Goal: Transaction & Acquisition: Purchase product/service

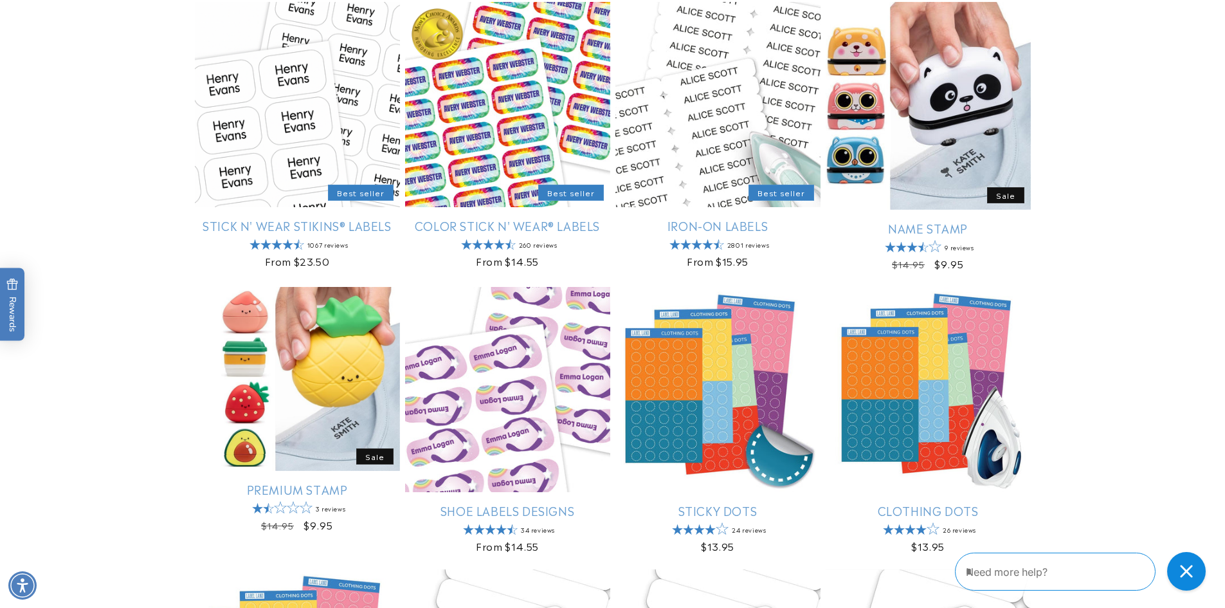
scroll to position [257, 0]
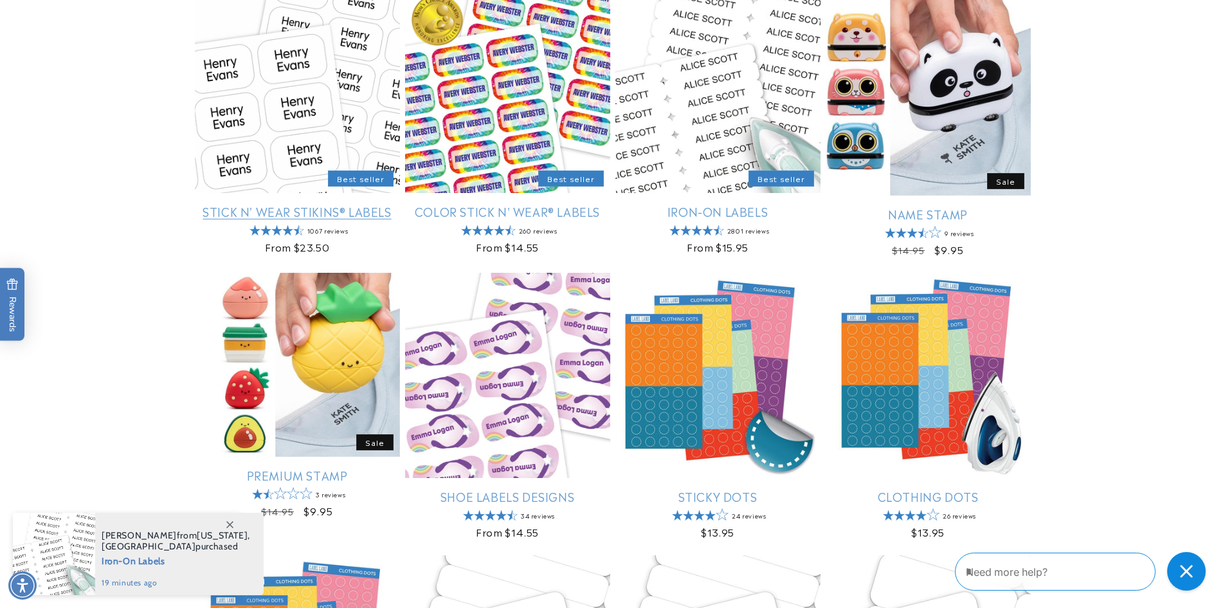
click at [267, 204] on link "Stick N' Wear Stikins® Labels" at bounding box center [297, 211] width 205 height 15
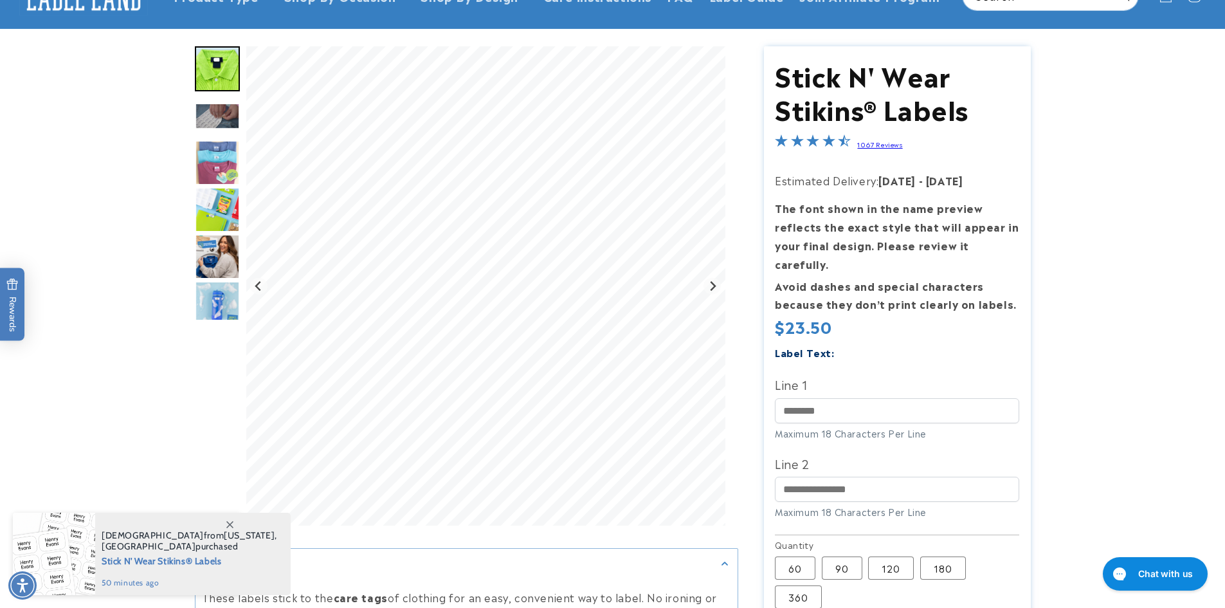
scroll to position [129, 0]
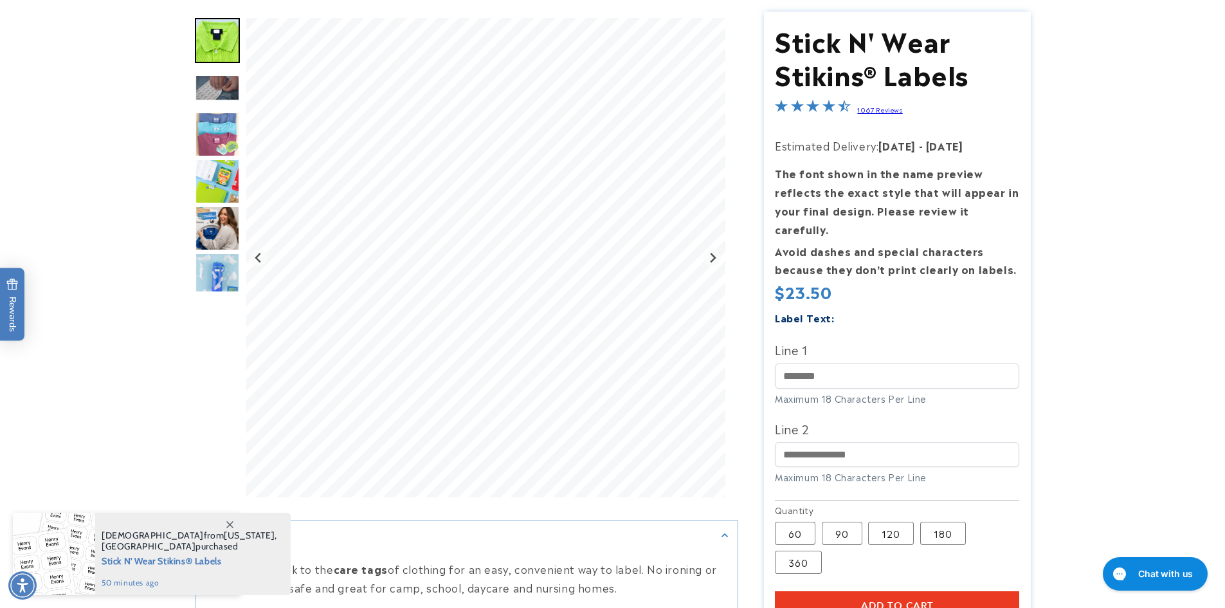
click at [209, 90] on img "Go to slide 3" at bounding box center [217, 88] width 45 height 26
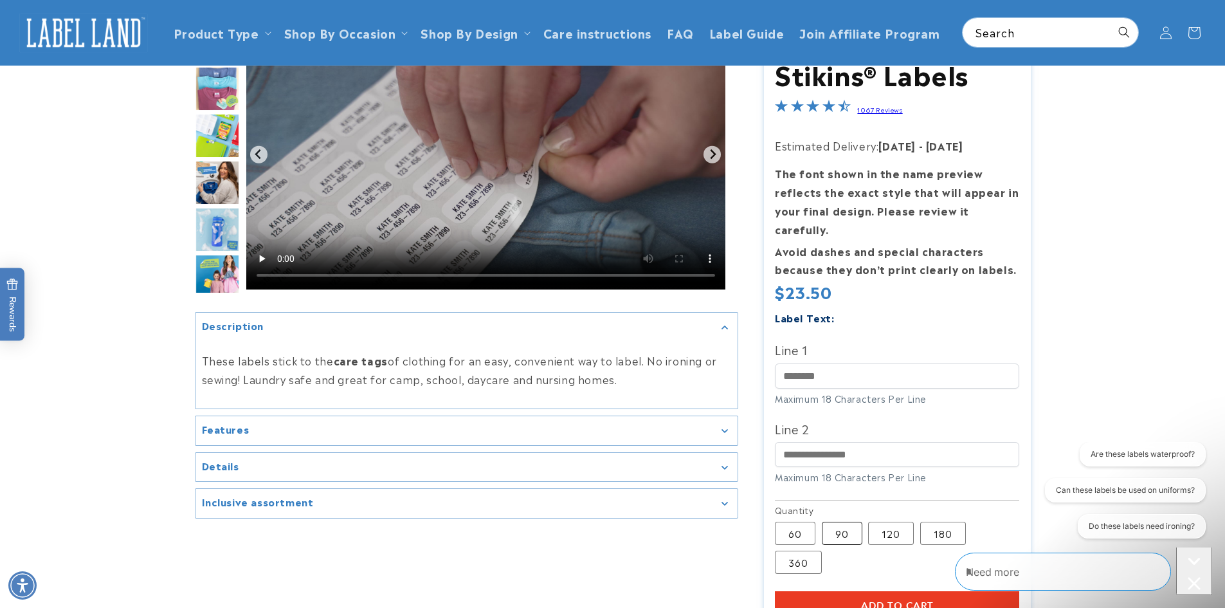
scroll to position [0, 0]
click at [856, 527] on label "90 Variant sold out or unavailable" at bounding box center [842, 533] width 41 height 23
click at [873, 522] on label "120 Variant sold out or unavailable" at bounding box center [891, 533] width 46 height 23
click at [845, 525] on label "90 Variant sold out or unavailable" at bounding box center [842, 533] width 41 height 23
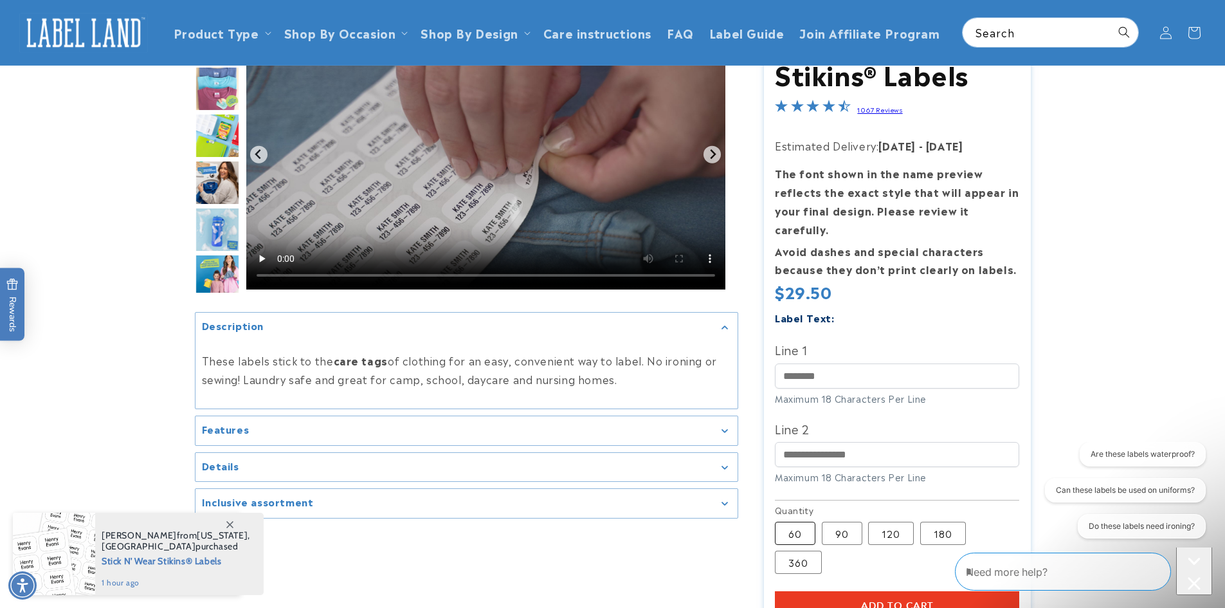
click at [794, 522] on label "60 Variant sold out or unavailable" at bounding box center [795, 533] width 41 height 23
click at [837, 522] on label "90 Variant sold out or unavailable" at bounding box center [842, 533] width 41 height 23
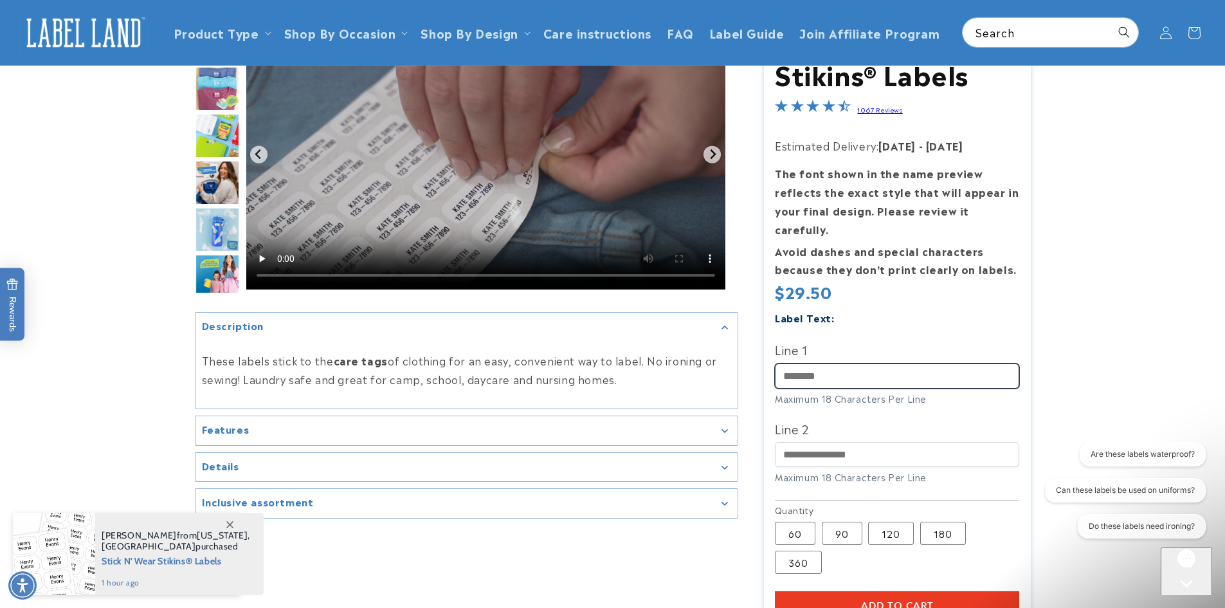
click at [797, 363] on input "Line 1" at bounding box center [897, 375] width 244 height 25
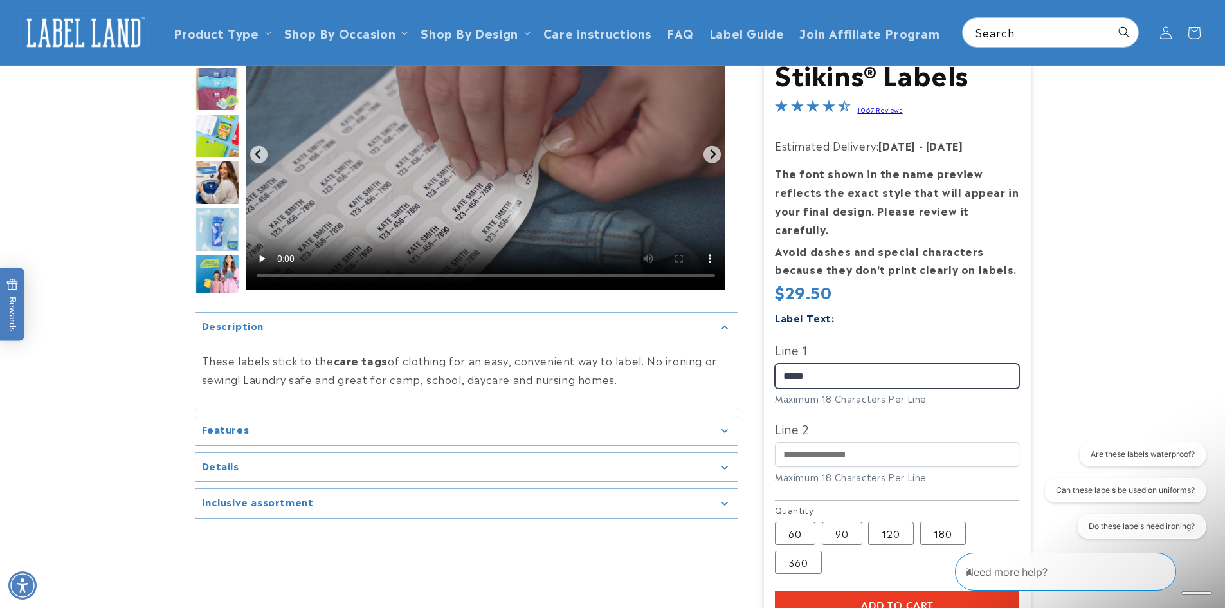
type input "*****"
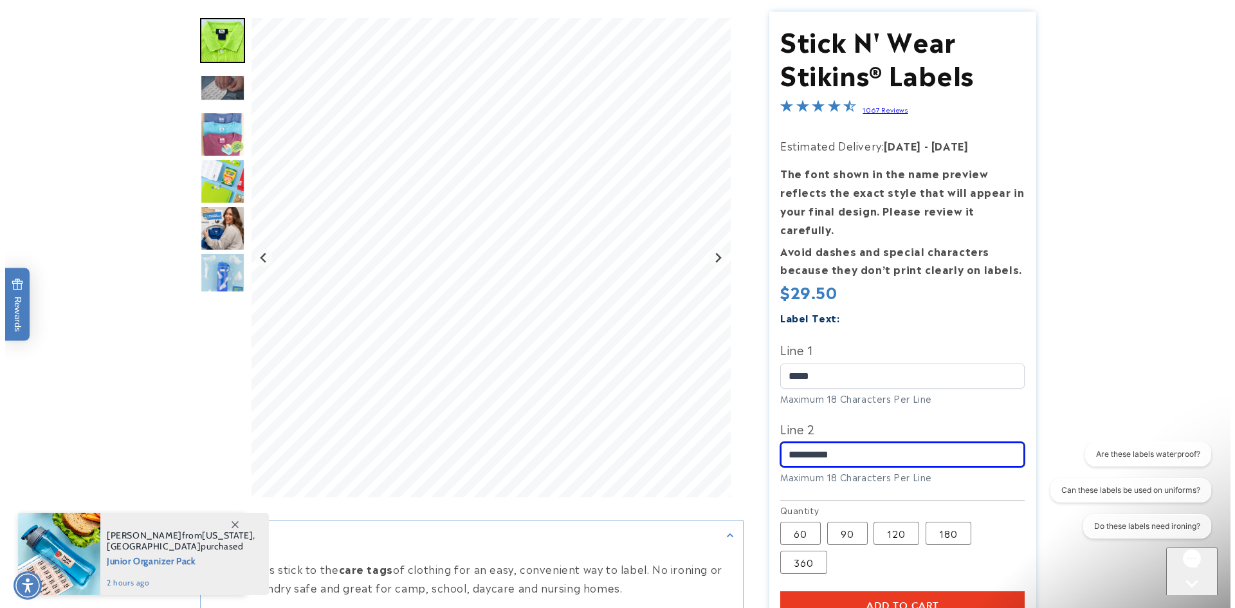
scroll to position [193, 0]
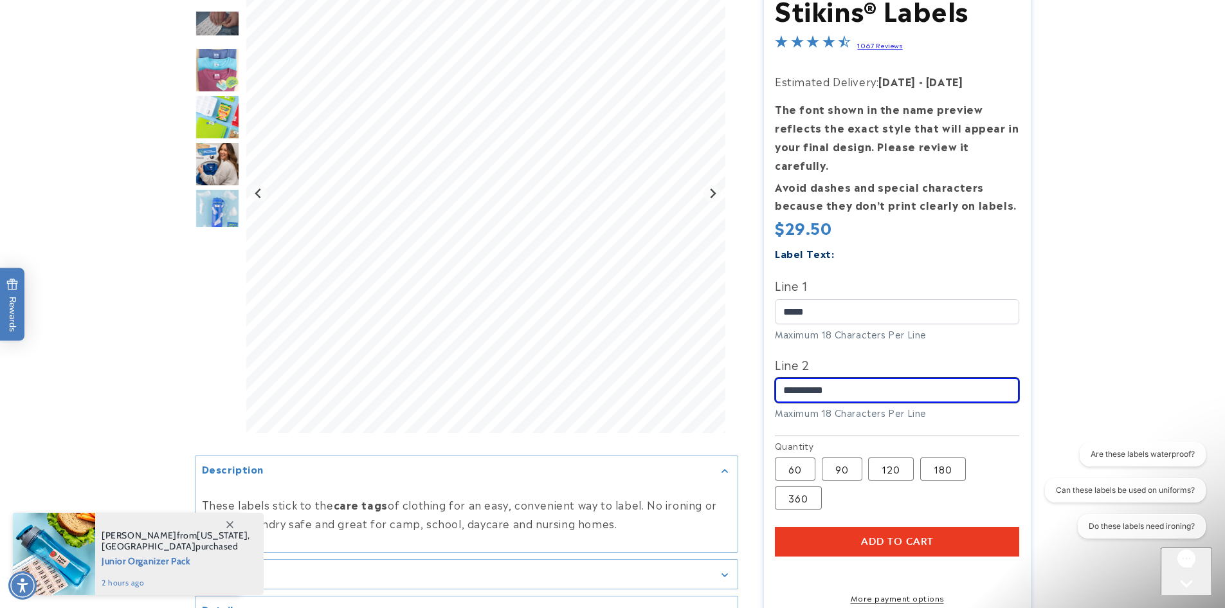
click at [800, 378] on input "**********" at bounding box center [897, 390] width 244 height 25
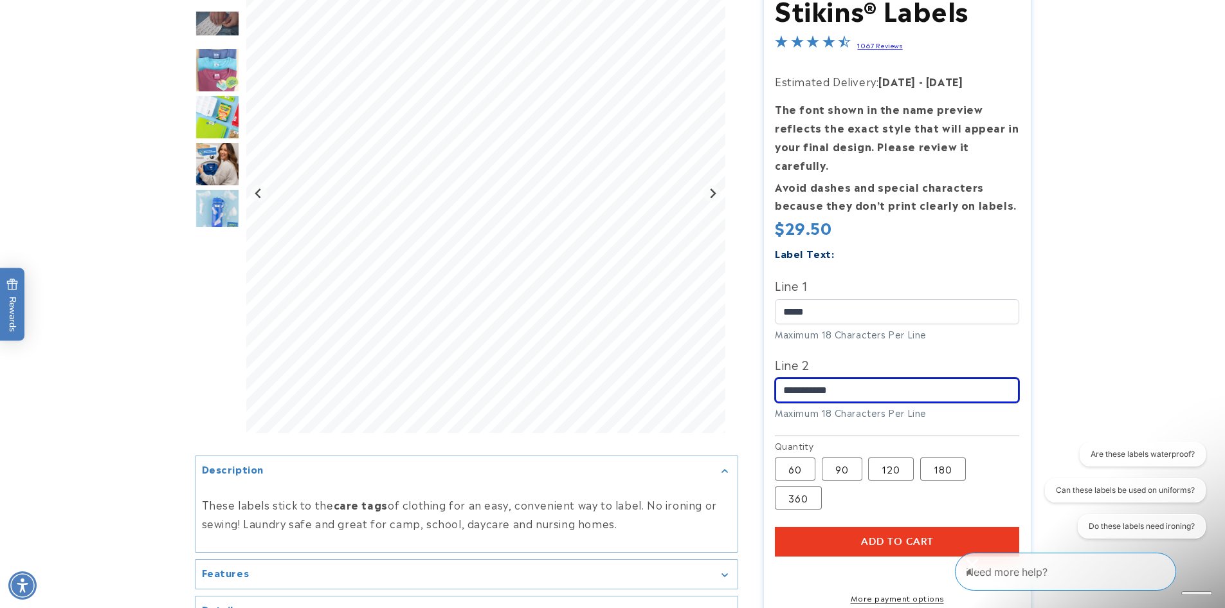
click at [821, 379] on input "**********" at bounding box center [897, 390] width 244 height 25
type input "**********"
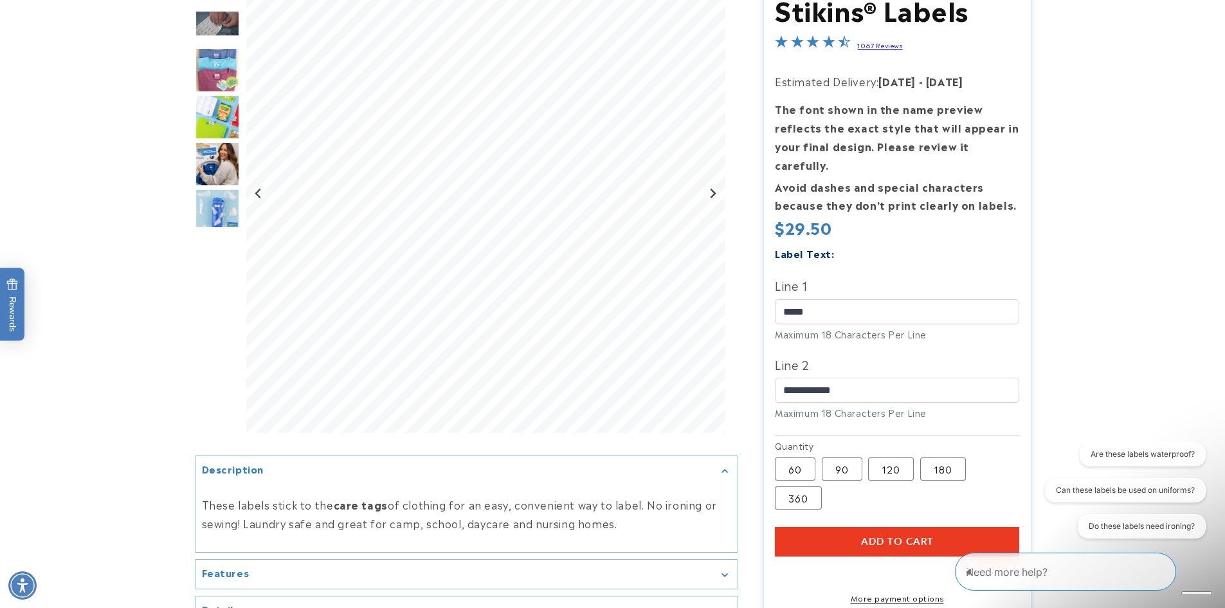
click at [883, 536] on span "Add to cart" at bounding box center [897, 542] width 73 height 12
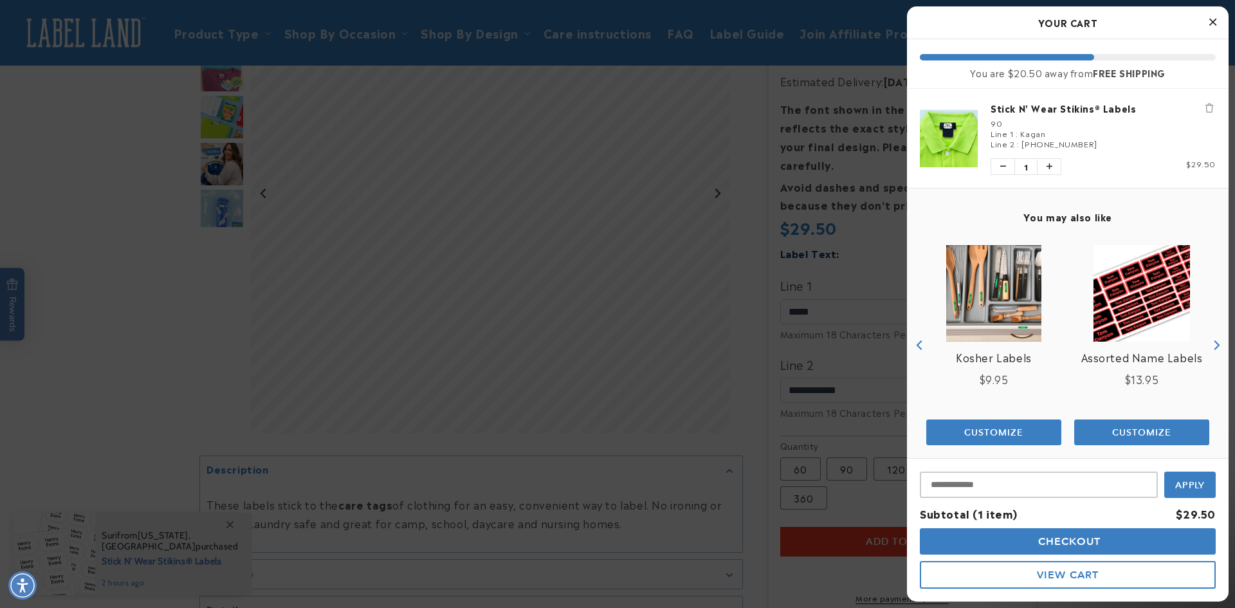
click at [1071, 537] on span "Checkout" at bounding box center [1068, 541] width 66 height 12
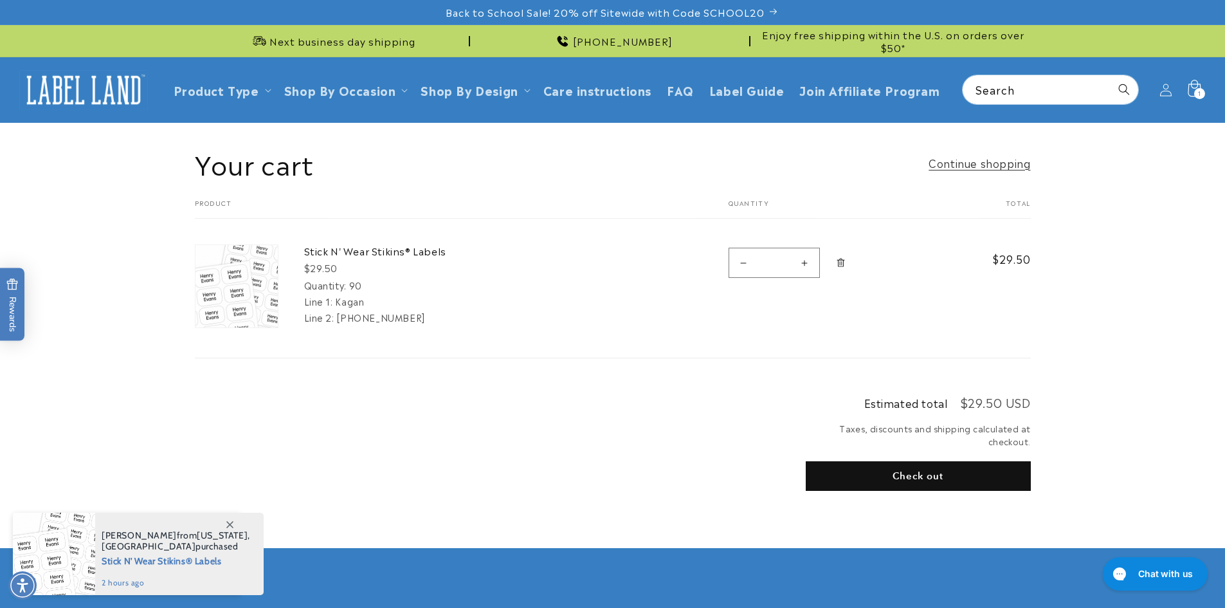
click at [1197, 90] on div "1 1 item" at bounding box center [1199, 93] width 11 height 11
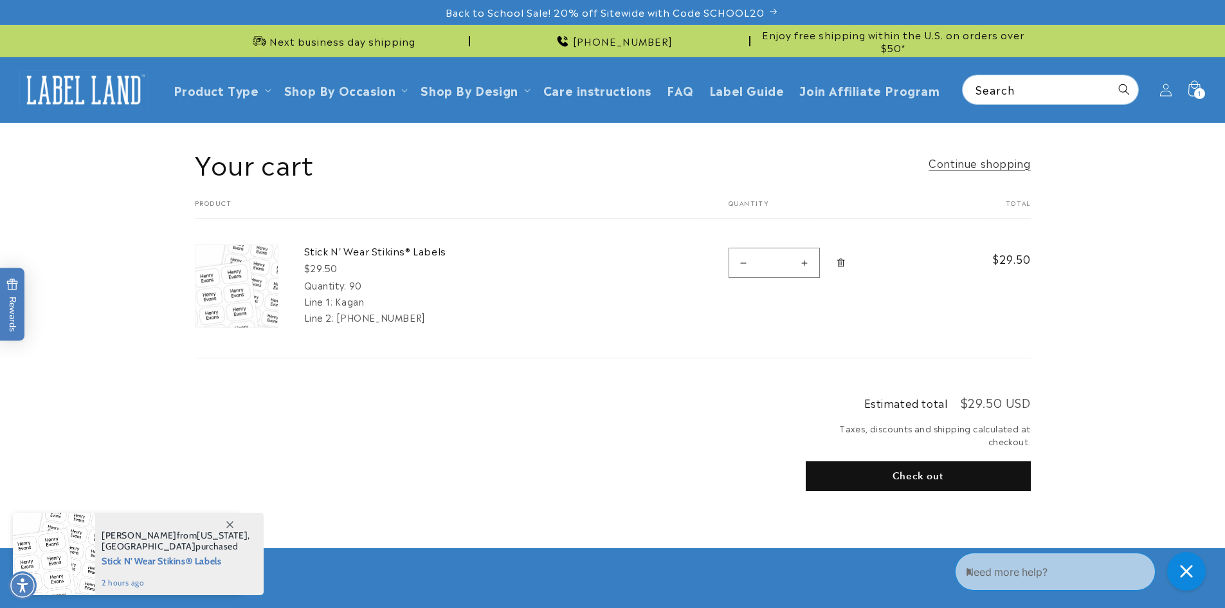
click at [906, 479] on button "Check out" at bounding box center [918, 476] width 225 height 30
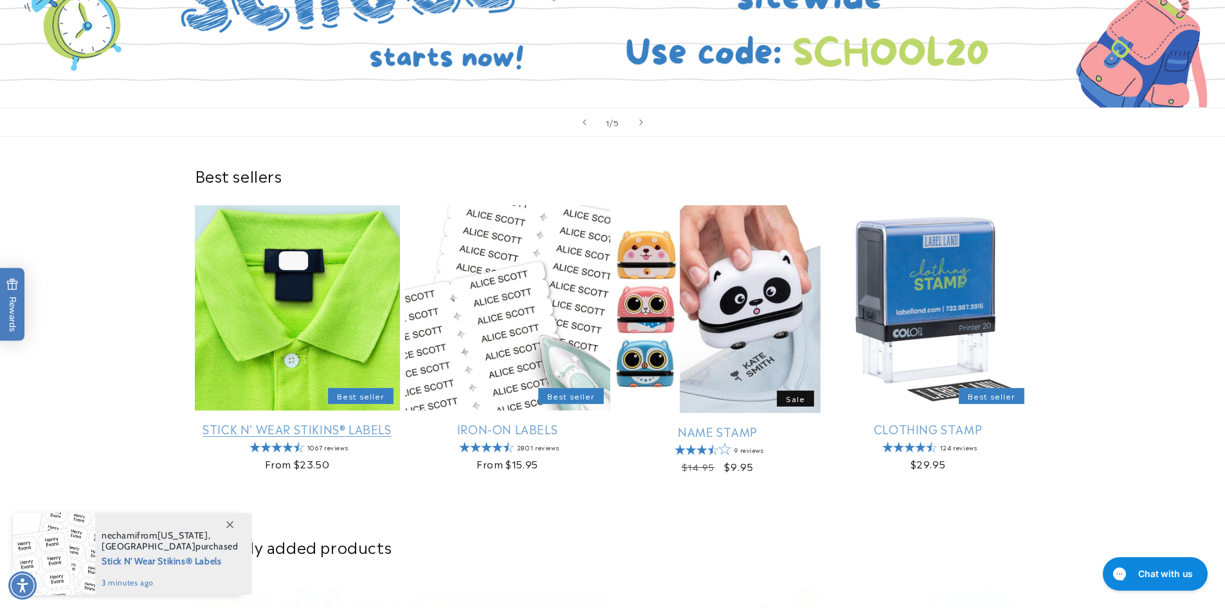
click at [271, 421] on link "Stick N' Wear Stikins® Labels" at bounding box center [297, 428] width 205 height 15
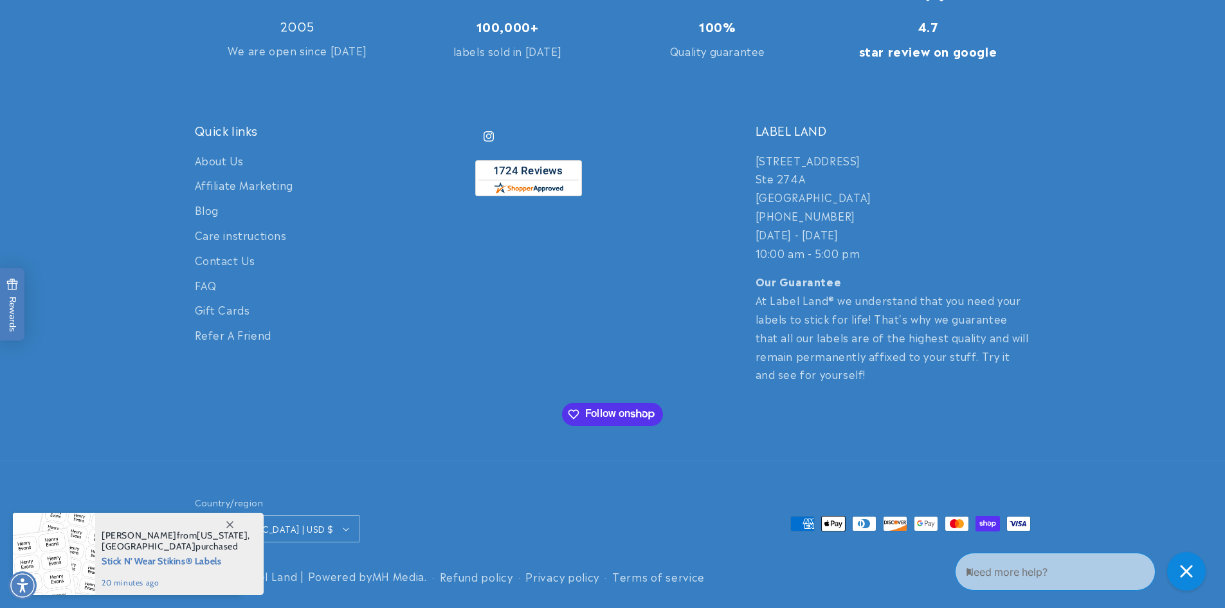
scroll to position [3016, 0]
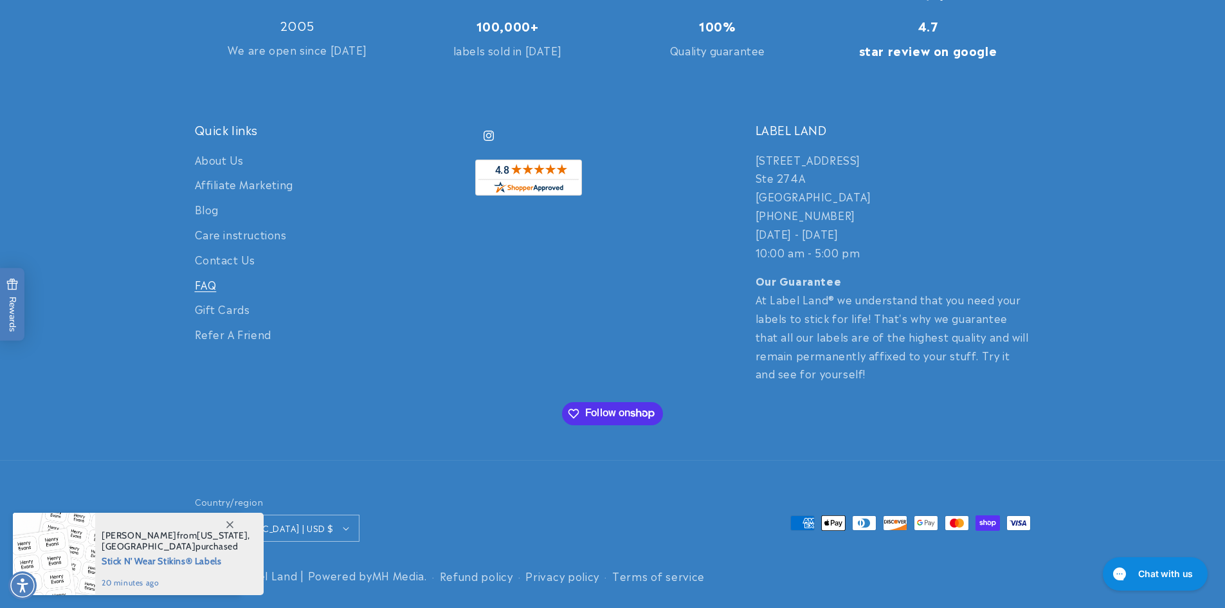
click at [203, 285] on link "FAQ" at bounding box center [206, 284] width 22 height 25
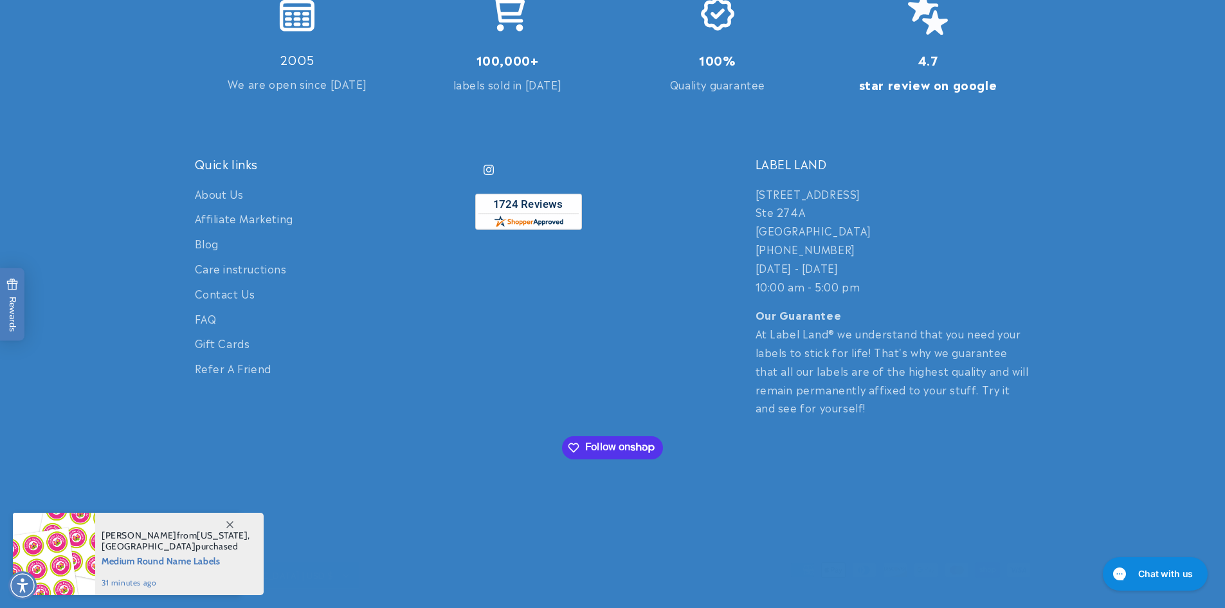
scroll to position [3016, 0]
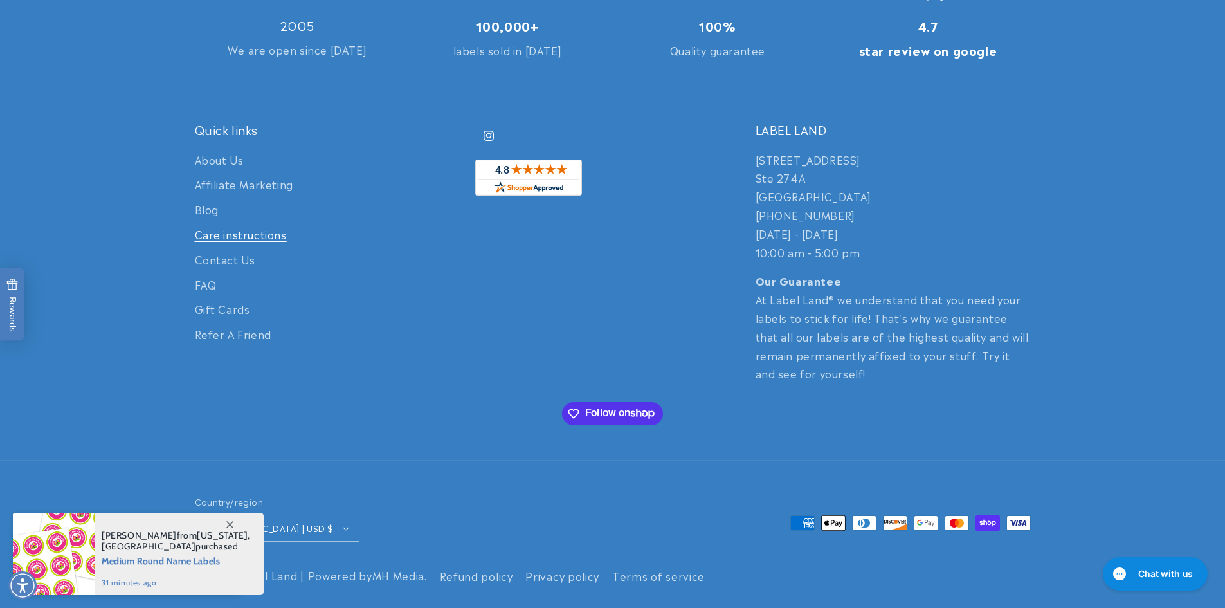
click at [211, 235] on link "Care instructions" at bounding box center [241, 234] width 92 height 25
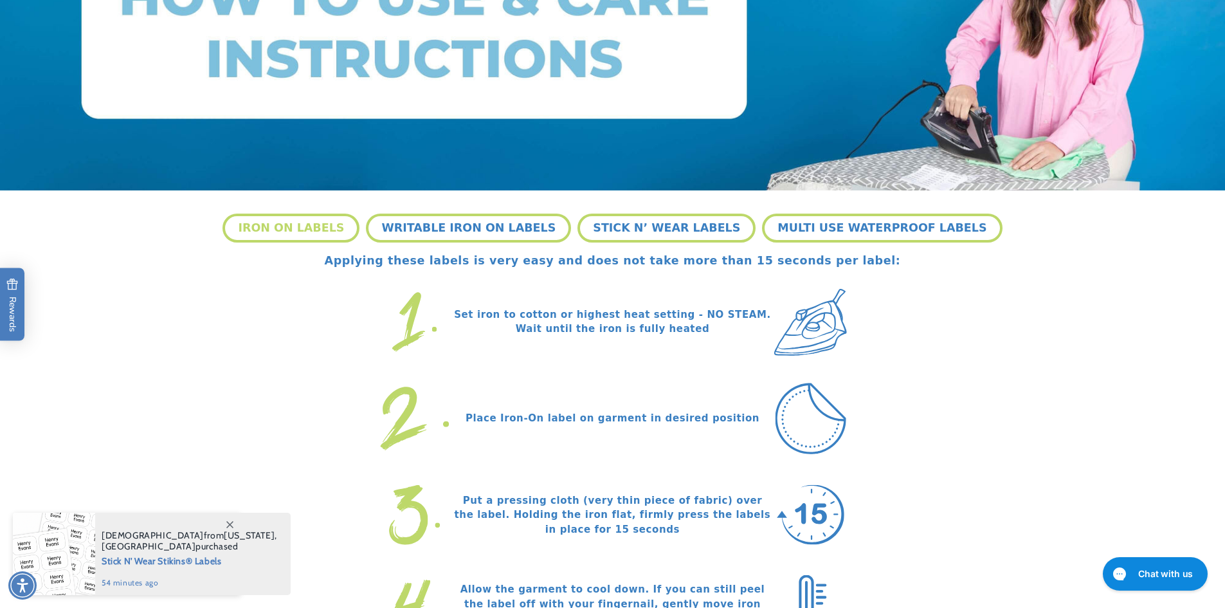
scroll to position [257, 0]
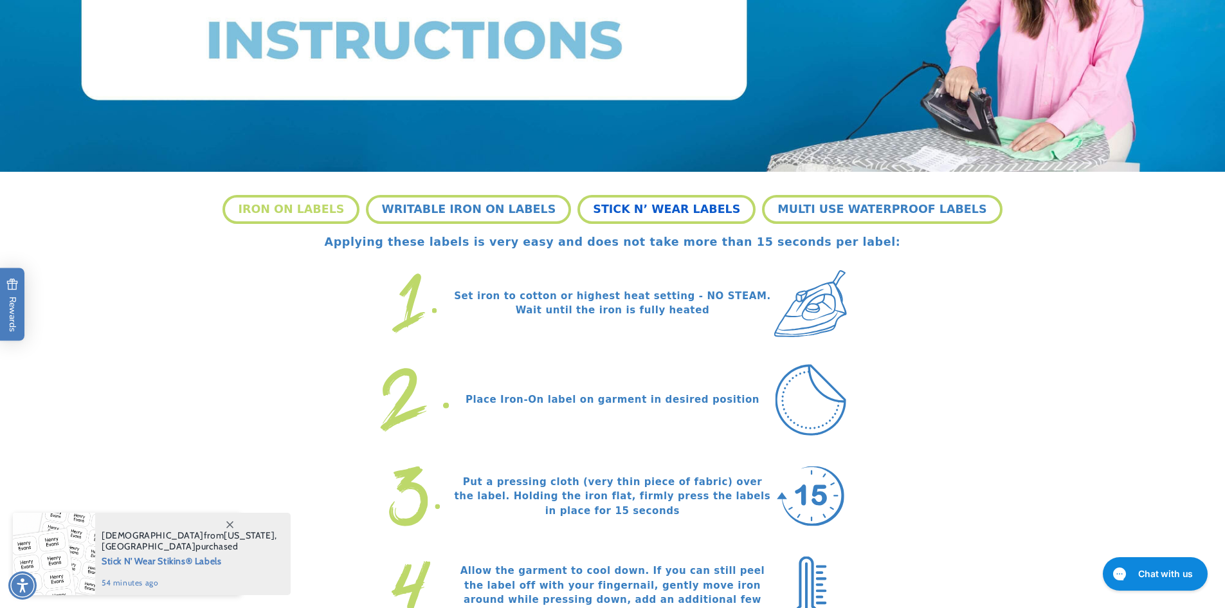
click at [620, 217] on button "STICK N’ WEAR LABELS" at bounding box center [667, 209] width 178 height 28
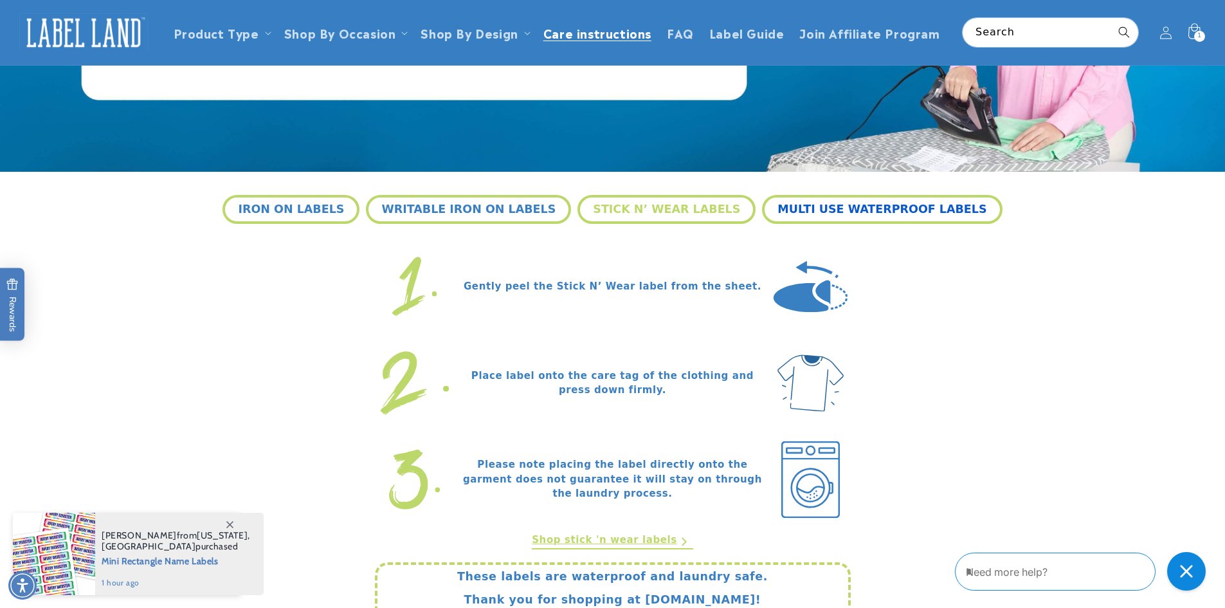
click at [797, 206] on button "MULTI USE WATERPROOF LABELS" at bounding box center [882, 209] width 240 height 28
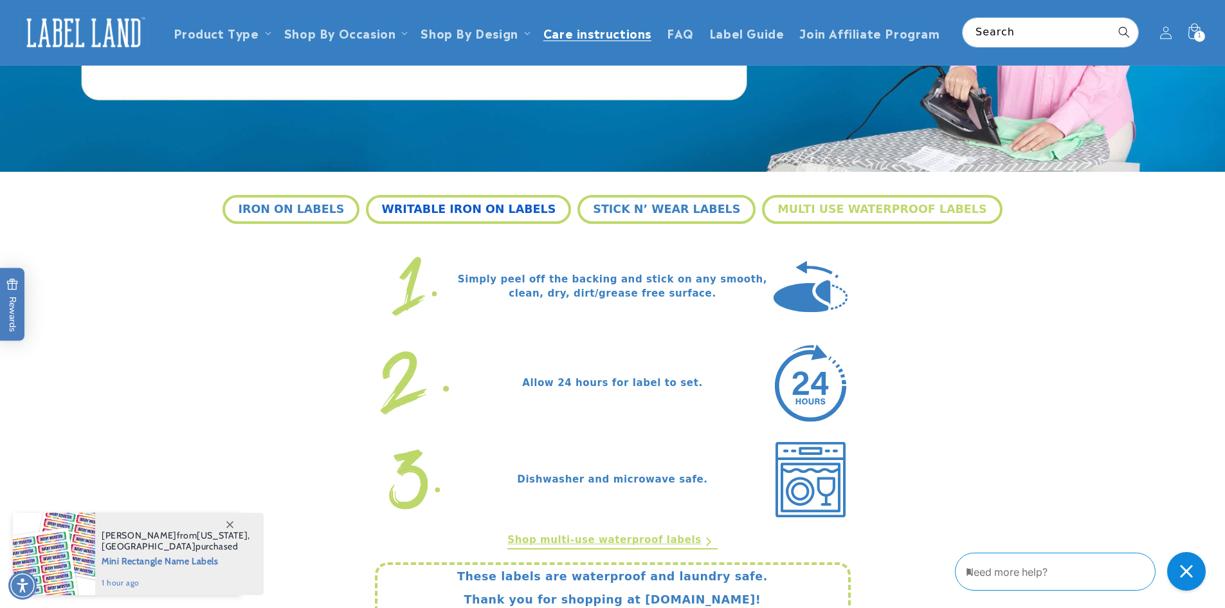
click at [525, 208] on button "WRITABLE IRON ON LABELS" at bounding box center [468, 209] width 205 height 28
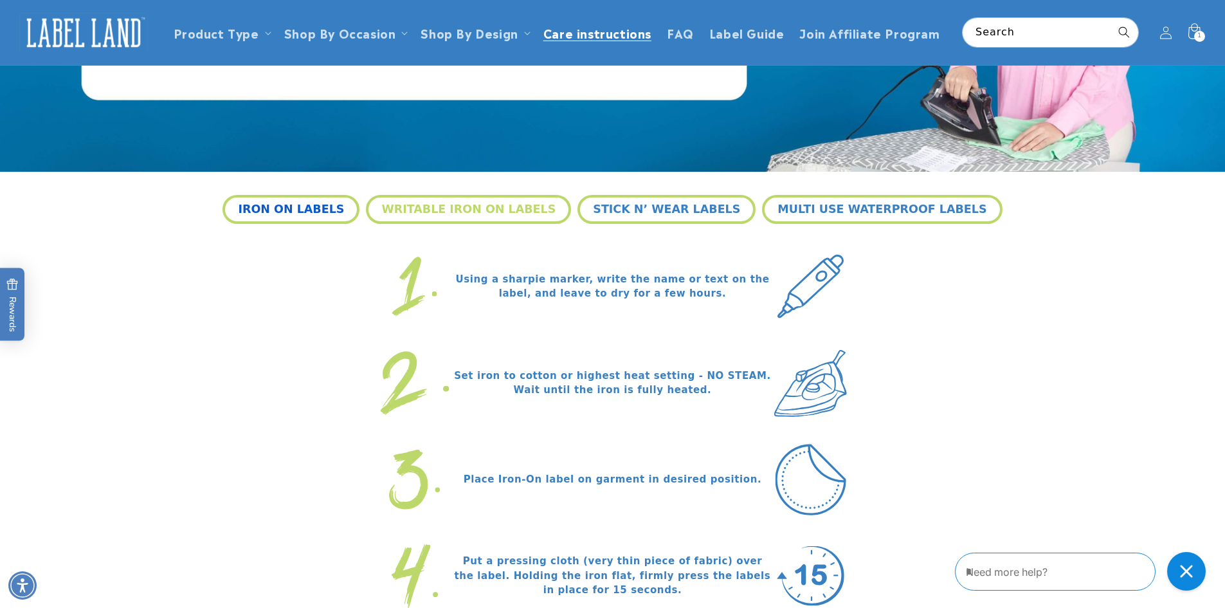
click at [339, 211] on button "IRON ON LABELS" at bounding box center [291, 209] width 137 height 28
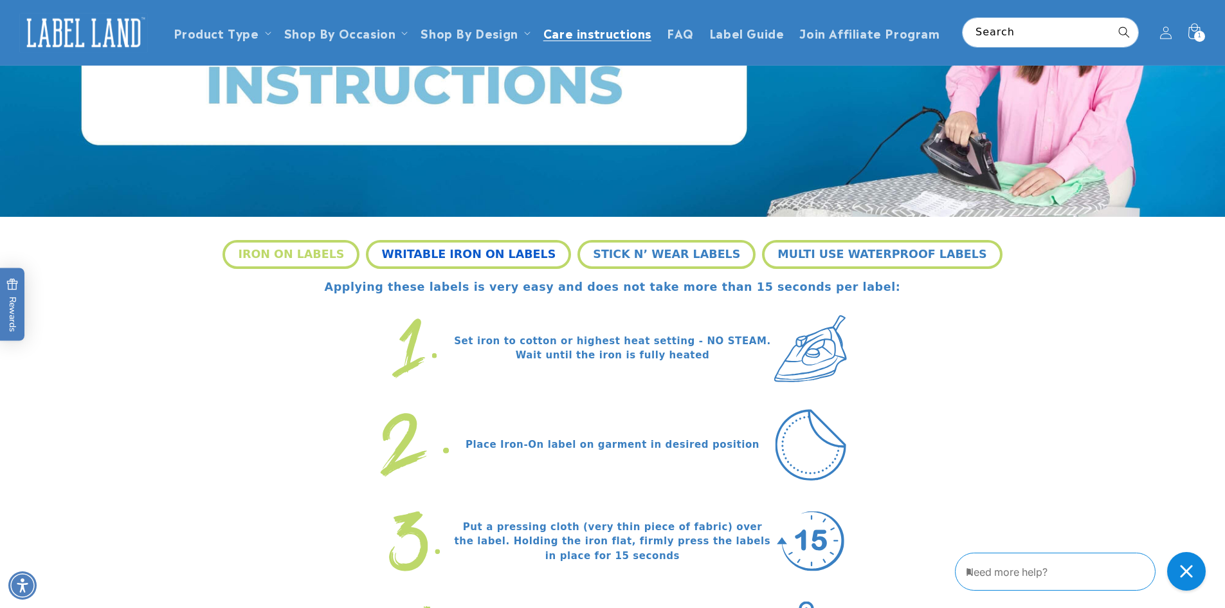
scroll to position [193, 0]
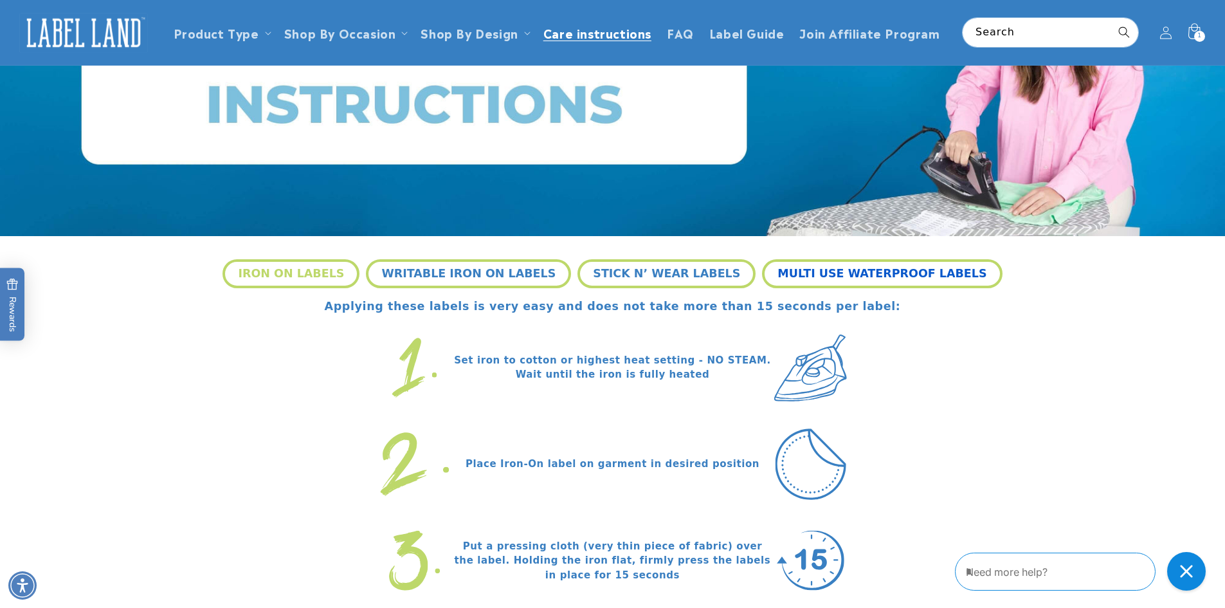
click at [797, 278] on button "MULTI USE WATERPROOF LABELS" at bounding box center [882, 273] width 240 height 28
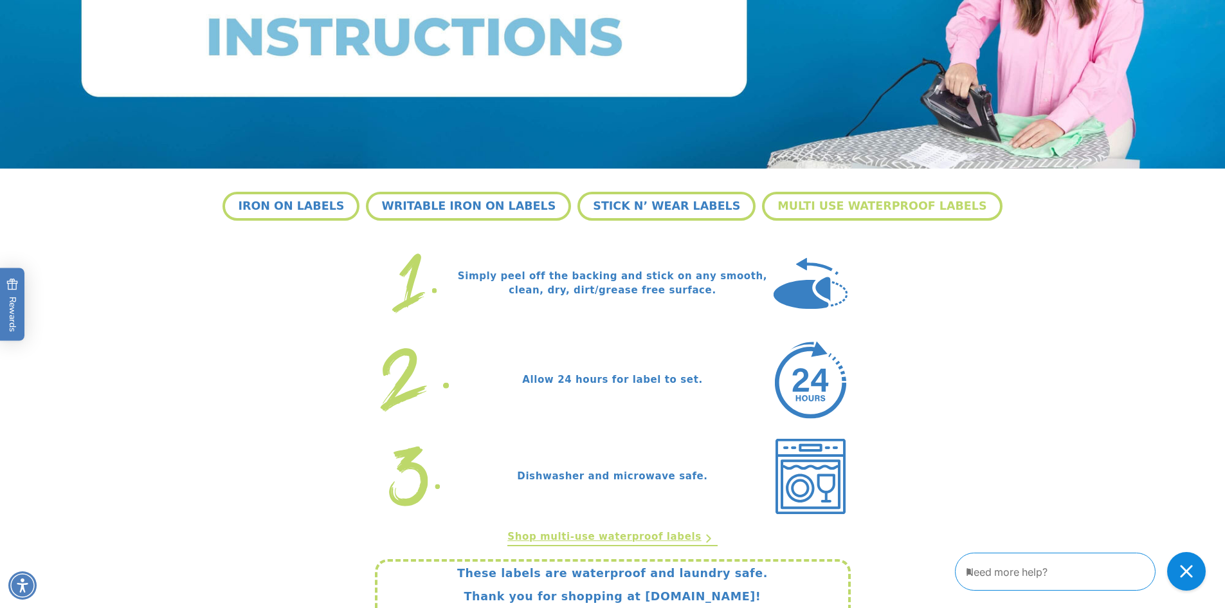
scroll to position [64, 0]
